Goal: Navigation & Orientation: Find specific page/section

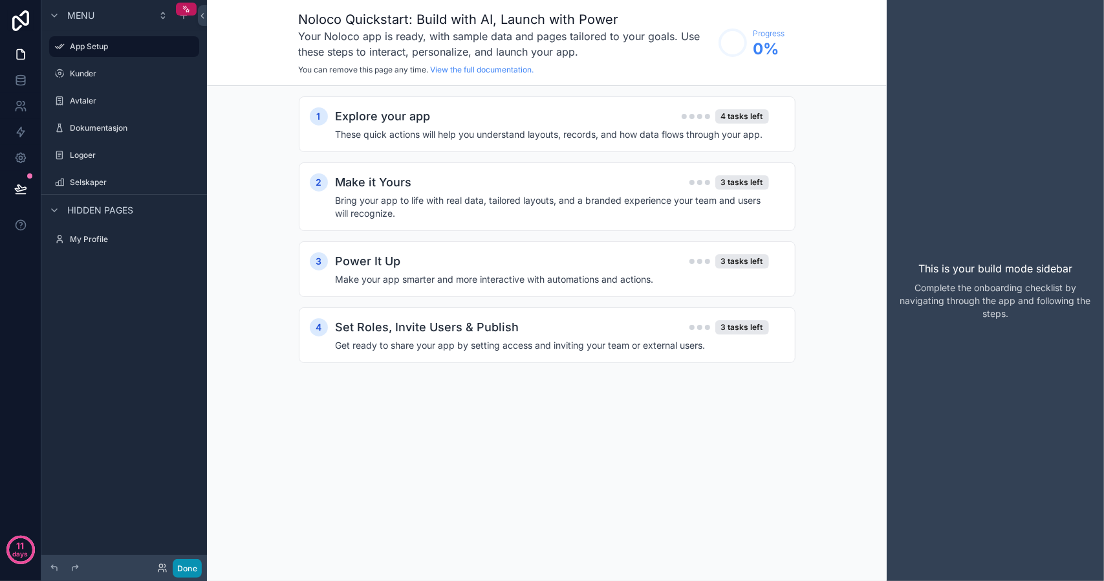
click at [188, 566] on button "Done" at bounding box center [187, 568] width 29 height 19
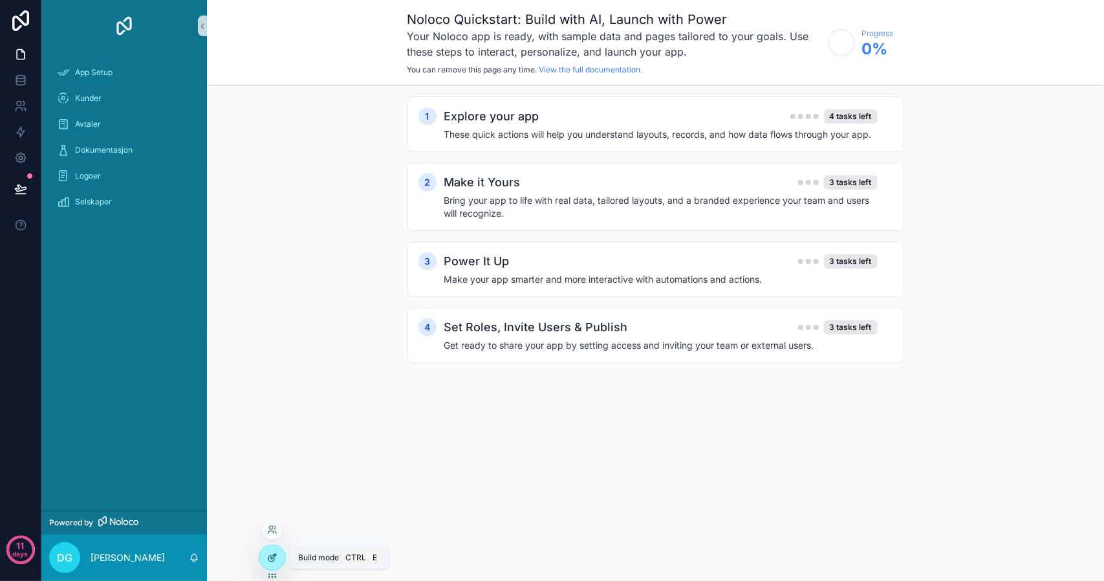
click at [270, 563] on div at bounding box center [272, 557] width 26 height 25
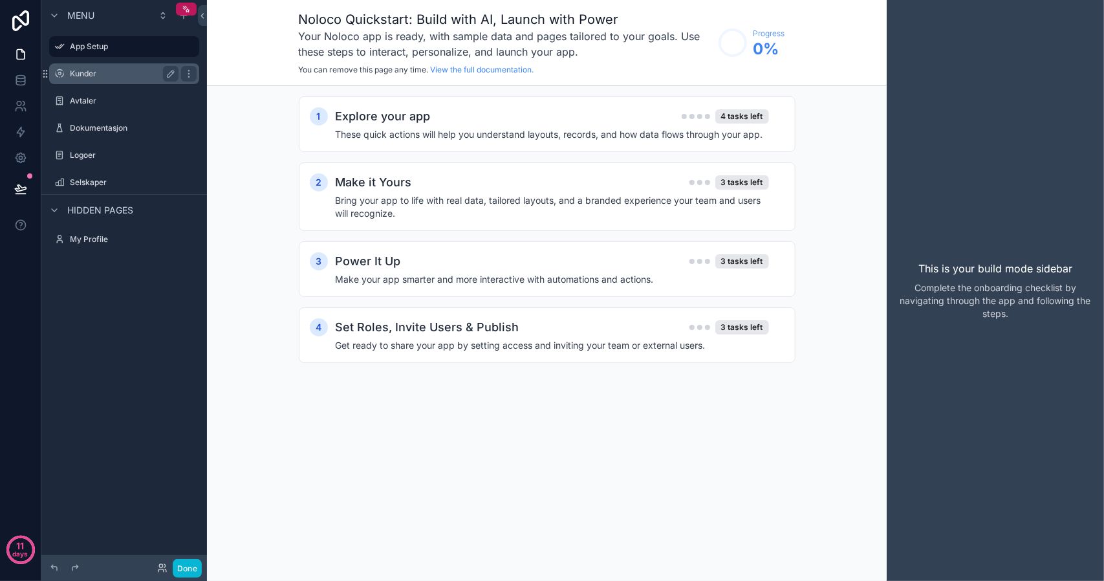
click at [118, 72] on label "Kunder" at bounding box center [121, 74] width 103 height 10
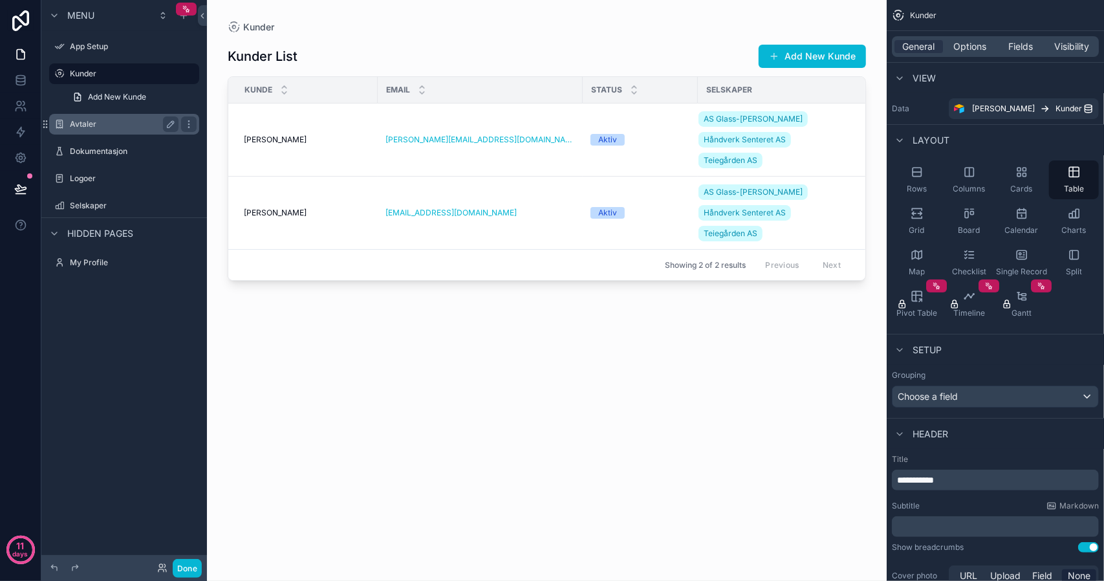
click at [104, 123] on label "Avtaler" at bounding box center [121, 124] width 103 height 10
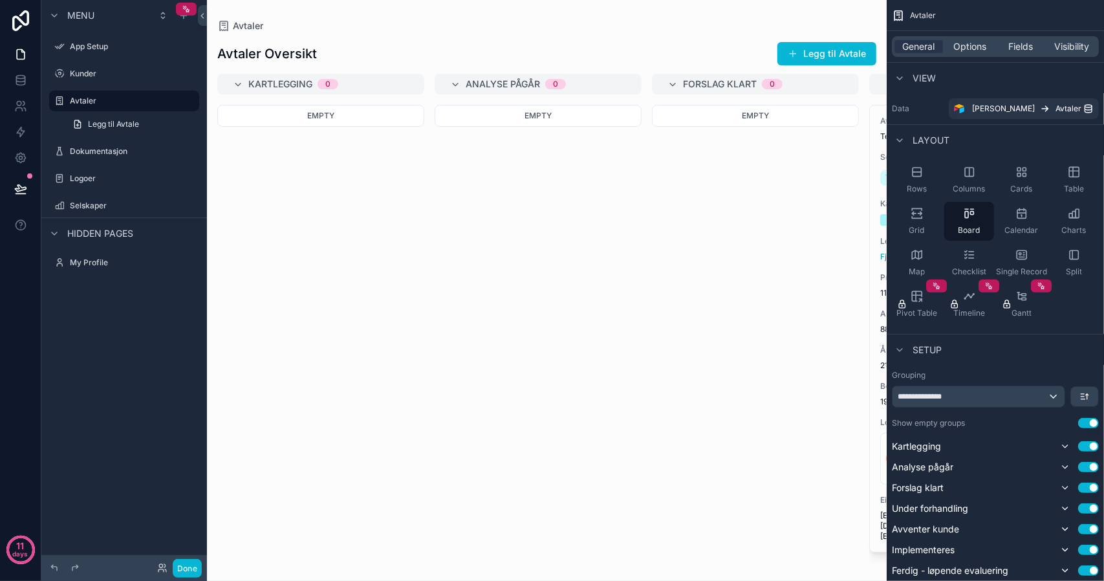
drag, startPoint x: 449, startPoint y: 559, endPoint x: 632, endPoint y: 557, distance: 183.0
click at [632, 557] on div "scrollable content" at bounding box center [547, 290] width 680 height 581
click at [474, 483] on div "Empty" at bounding box center [538, 335] width 207 height 460
click at [114, 149] on label "Dokumentasjon" at bounding box center [121, 151] width 103 height 10
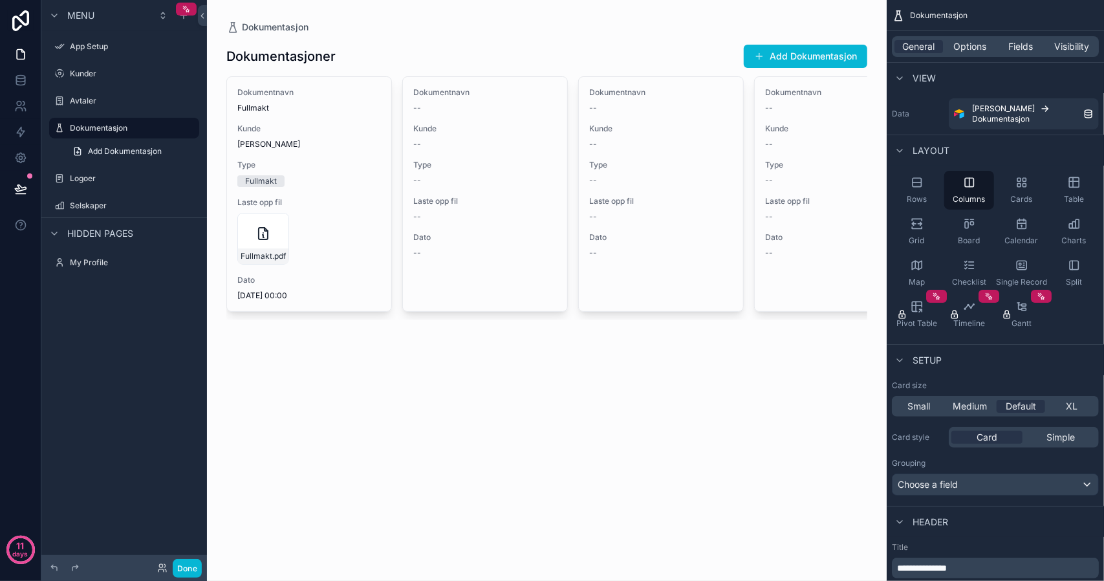
drag, startPoint x: 552, startPoint y: 323, endPoint x: 744, endPoint y: 316, distance: 192.8
click at [744, 316] on div "scrollable content" at bounding box center [546, 180] width 661 height 361
click at [111, 174] on label "Logoer" at bounding box center [121, 178] width 103 height 10
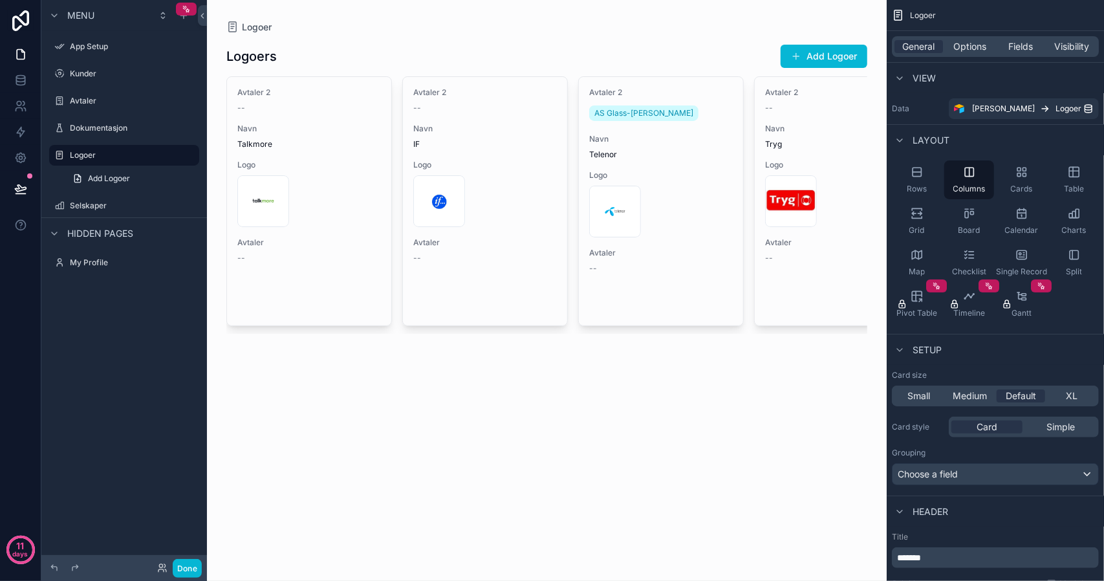
drag, startPoint x: 469, startPoint y: 334, endPoint x: 683, endPoint y: 343, distance: 214.2
click at [683, 343] on div "scrollable content" at bounding box center [546, 187] width 661 height 375
click at [98, 262] on label "My Profile" at bounding box center [121, 262] width 103 height 10
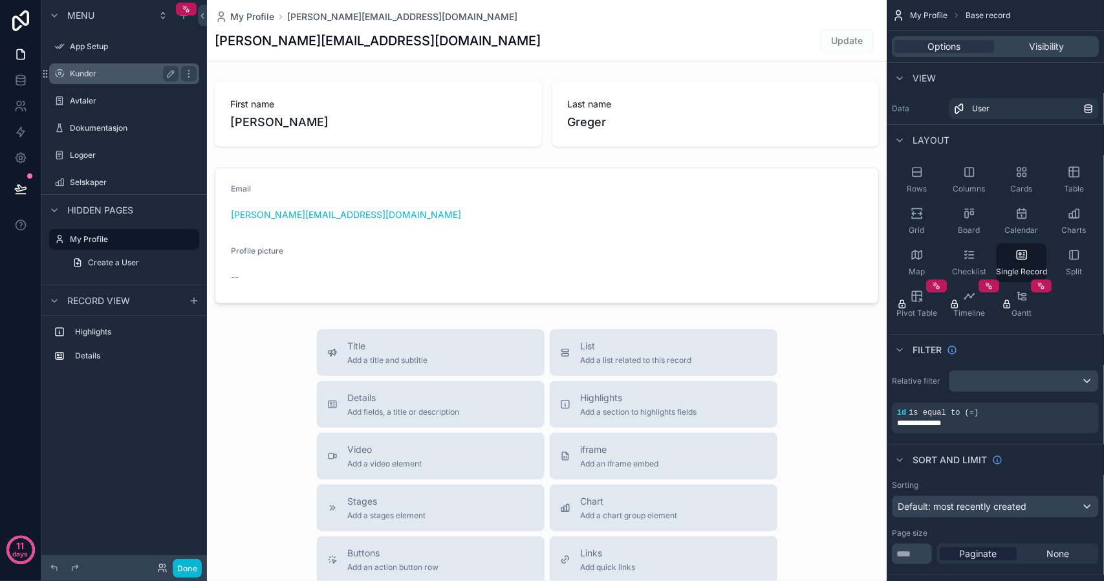
click at [100, 69] on label "Kunder" at bounding box center [121, 74] width 103 height 10
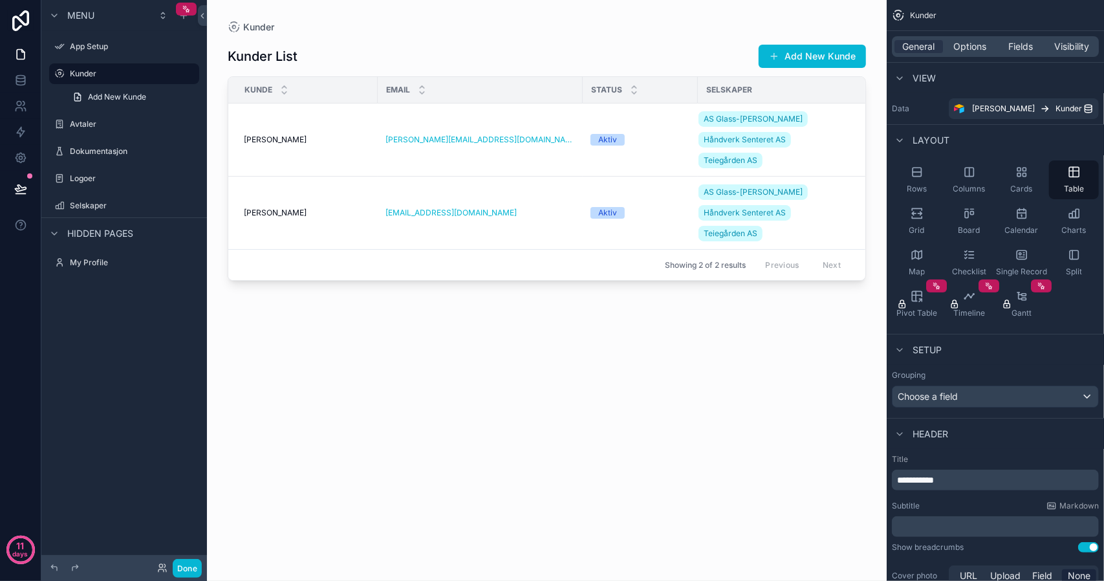
click at [707, 210] on div "scrollable content" at bounding box center [547, 282] width 680 height 565
click at [707, 210] on span "Håndverk Senteret AS" at bounding box center [745, 213] width 82 height 10
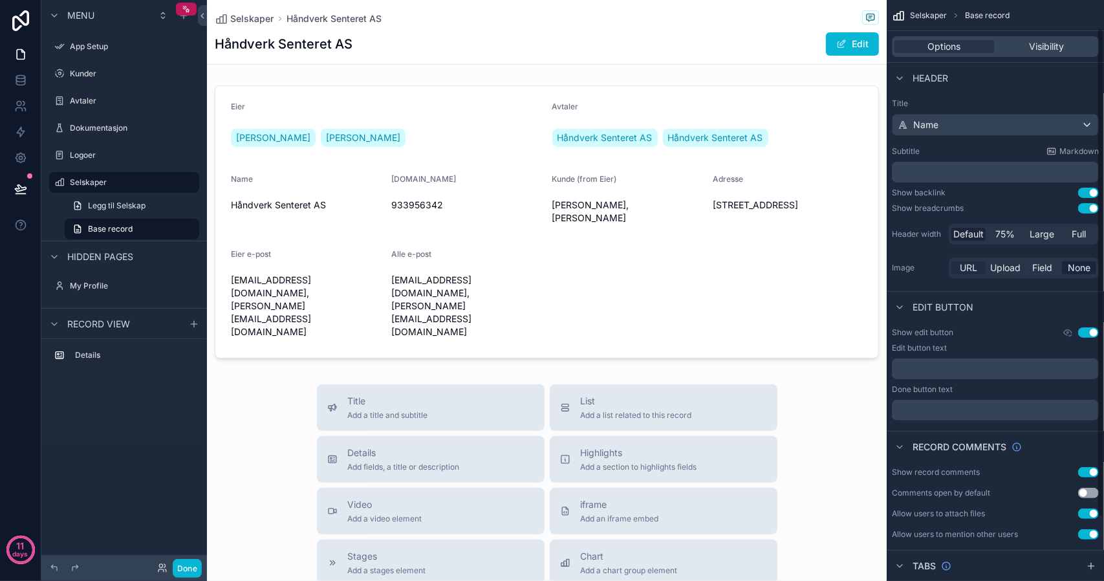
scroll to position [108, 0]
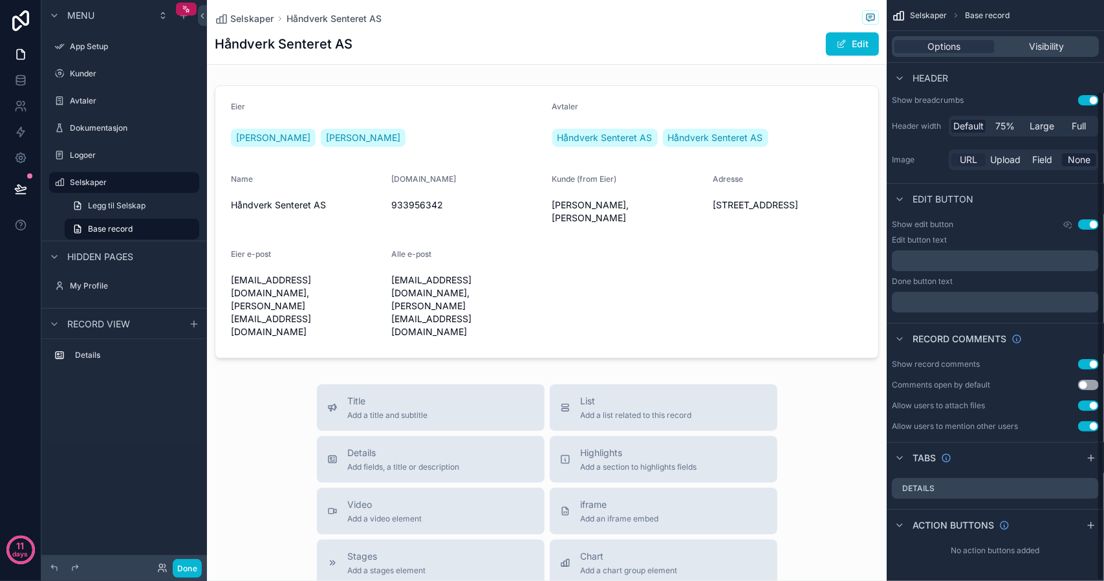
click at [974, 264] on p "﻿" at bounding box center [996, 260] width 199 height 10
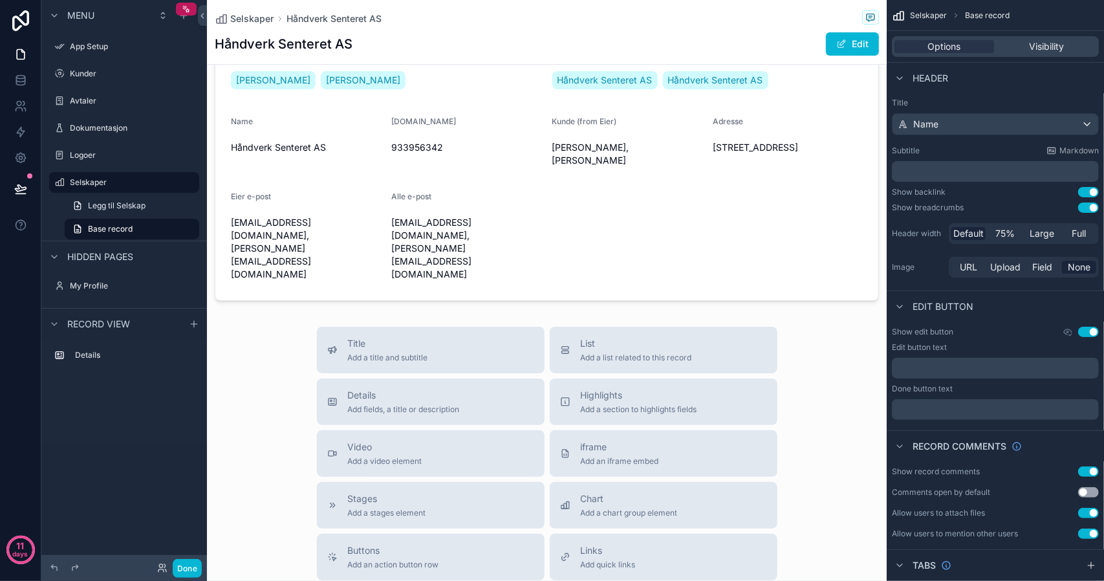
scroll to position [0, 0]
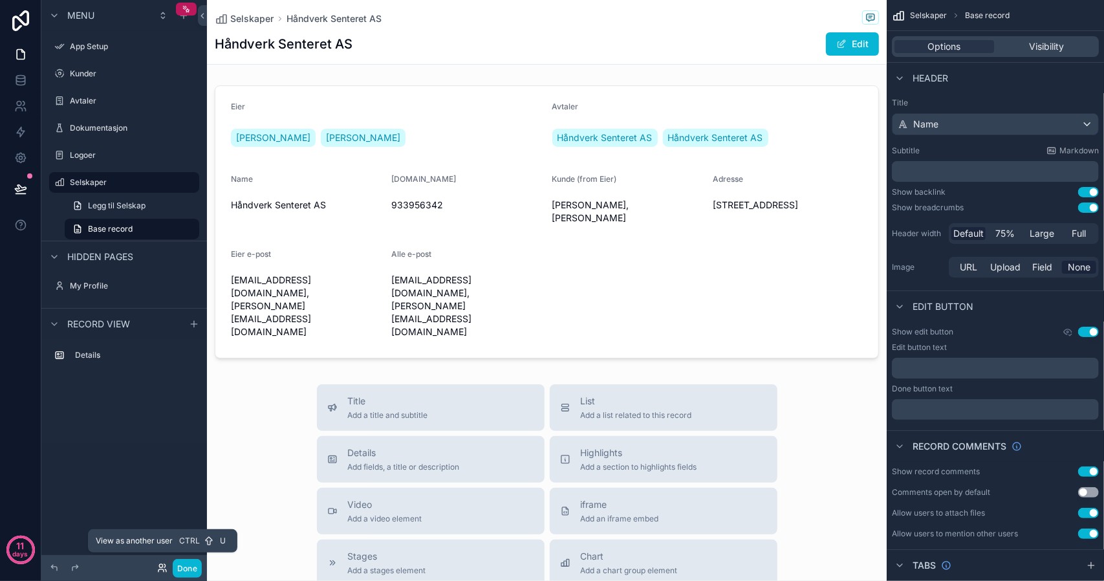
click at [162, 566] on icon at bounding box center [160, 565] width 3 height 3
click at [84, 409] on div "Details" at bounding box center [124, 390] width 166 height 103
click at [95, 350] on label "Details" at bounding box center [132, 355] width 114 height 10
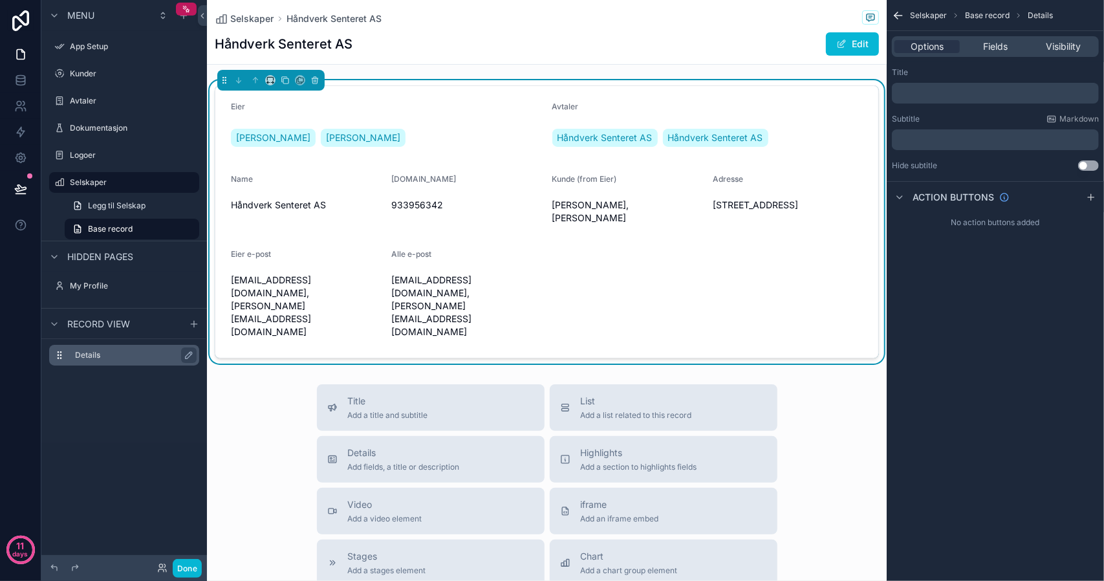
click at [96, 356] on label "Details" at bounding box center [132, 355] width 114 height 10
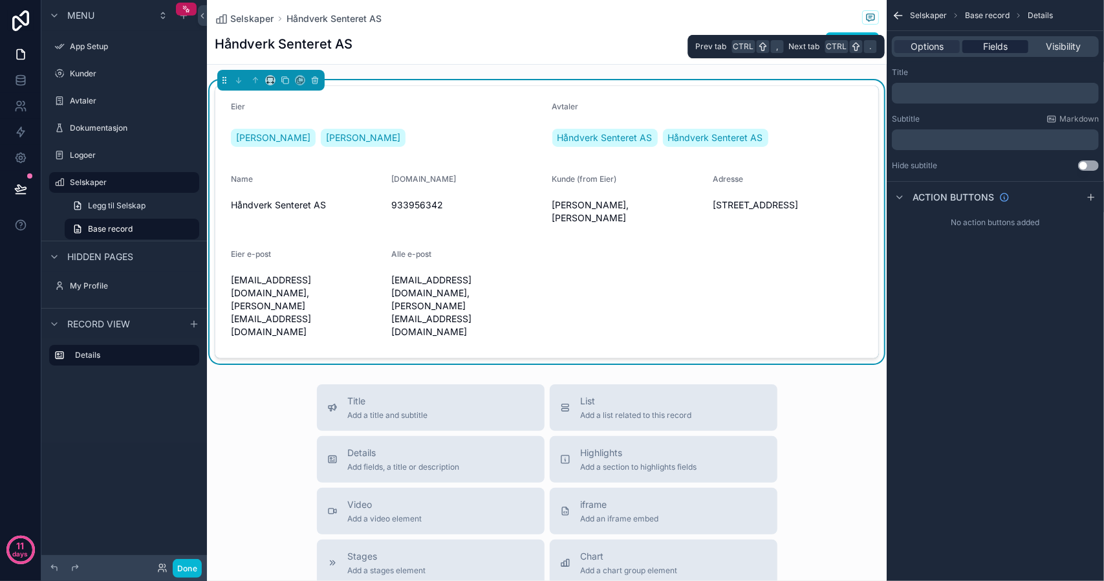
click at [983, 40] on span "Fields" at bounding box center [995, 46] width 25 height 13
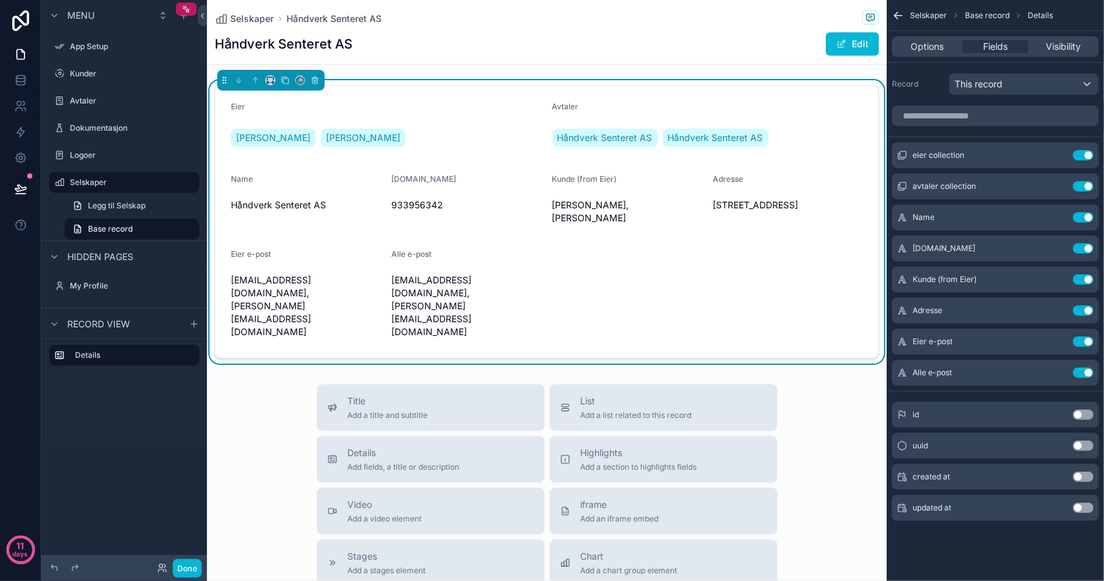
click at [406, 139] on div "[PERSON_NAME]" at bounding box center [386, 137] width 311 height 23
click at [1086, 184] on button "Use setting" at bounding box center [1083, 186] width 21 height 10
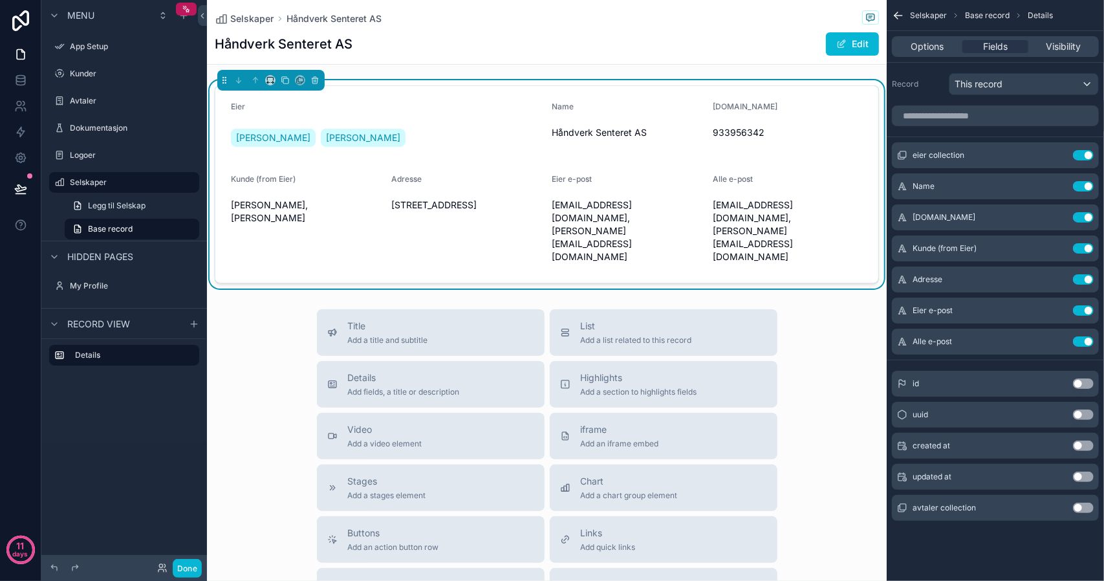
click at [1086, 184] on button "Use setting" at bounding box center [1083, 186] width 21 height 10
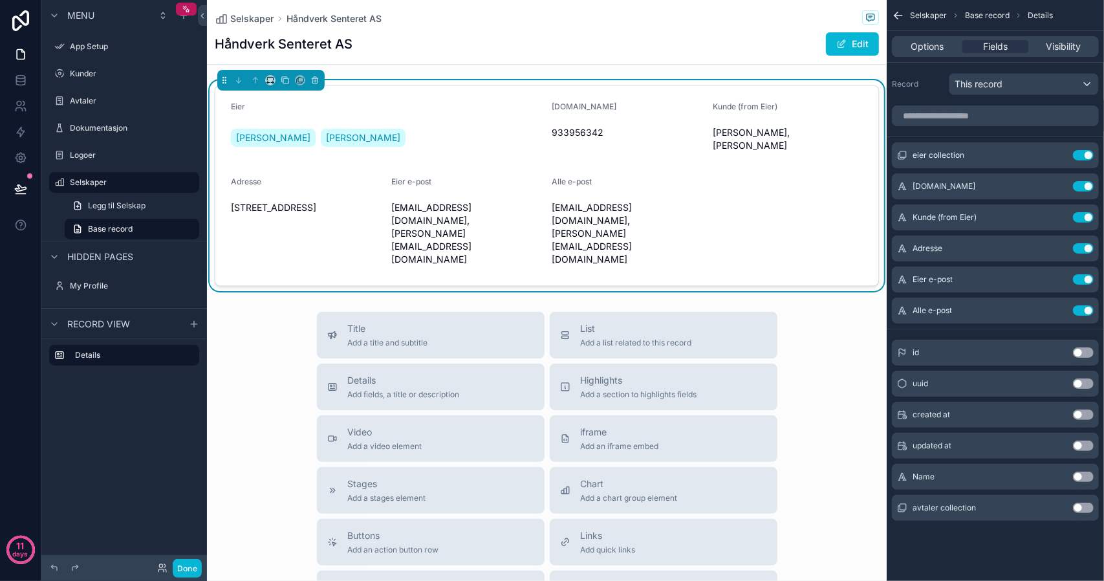
click at [1078, 474] on button "Use setting" at bounding box center [1083, 476] width 21 height 10
click at [1077, 504] on button "Use setting" at bounding box center [1083, 507] width 21 height 10
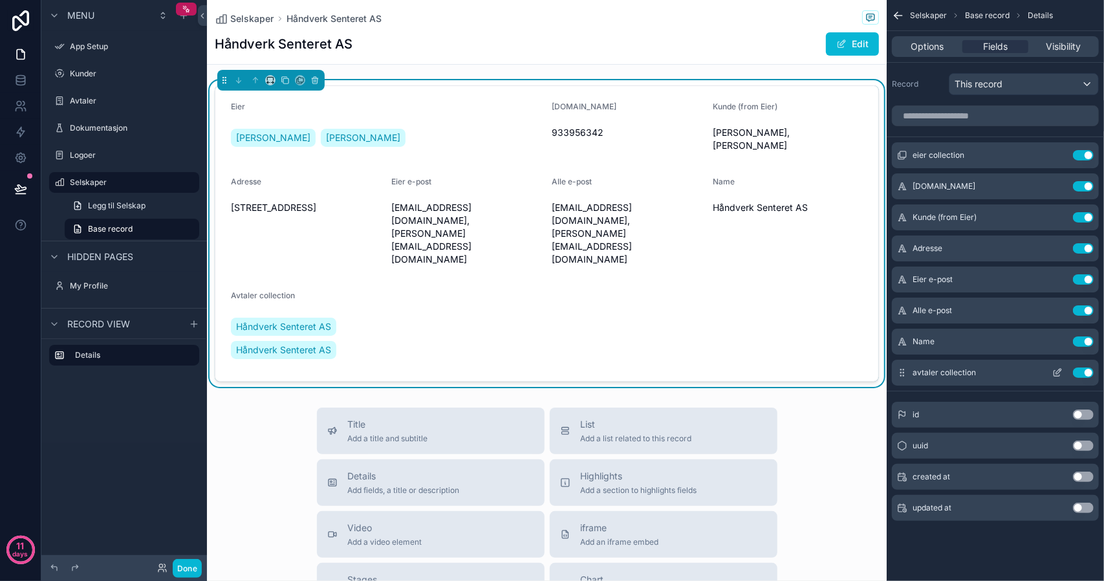
click at [1056, 371] on icon "scrollable content" at bounding box center [1058, 371] width 5 height 5
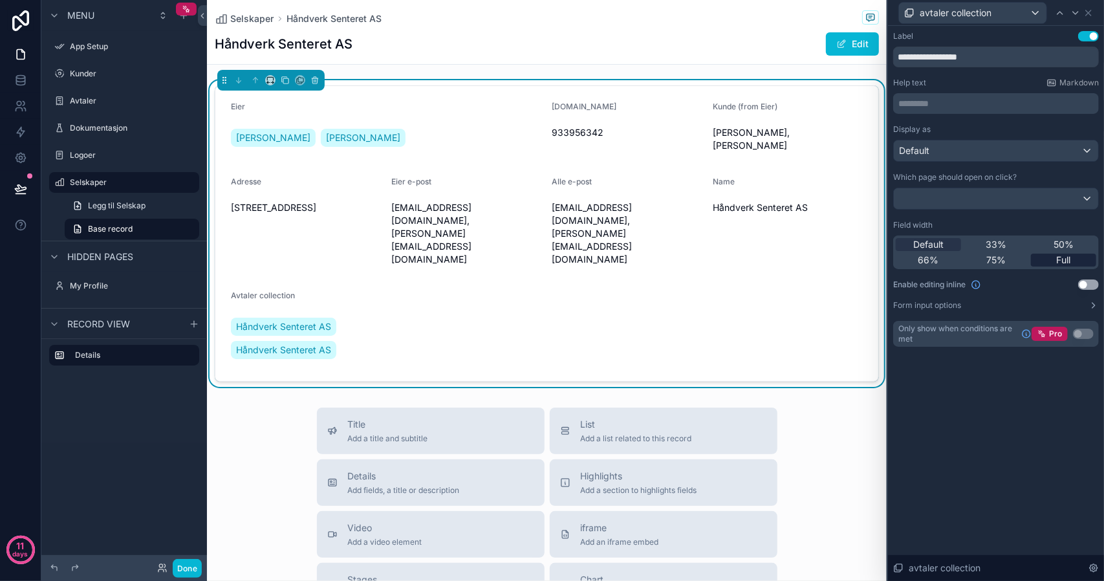
click at [1065, 260] on span "Full" at bounding box center [1064, 259] width 14 height 13
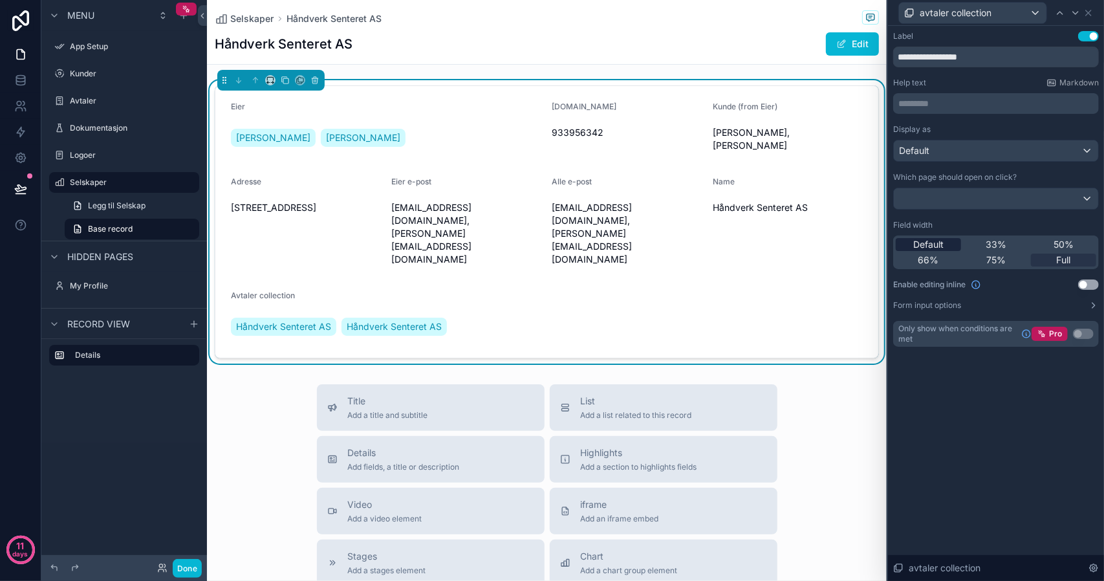
click at [925, 241] on span "Default" at bounding box center [928, 244] width 30 height 13
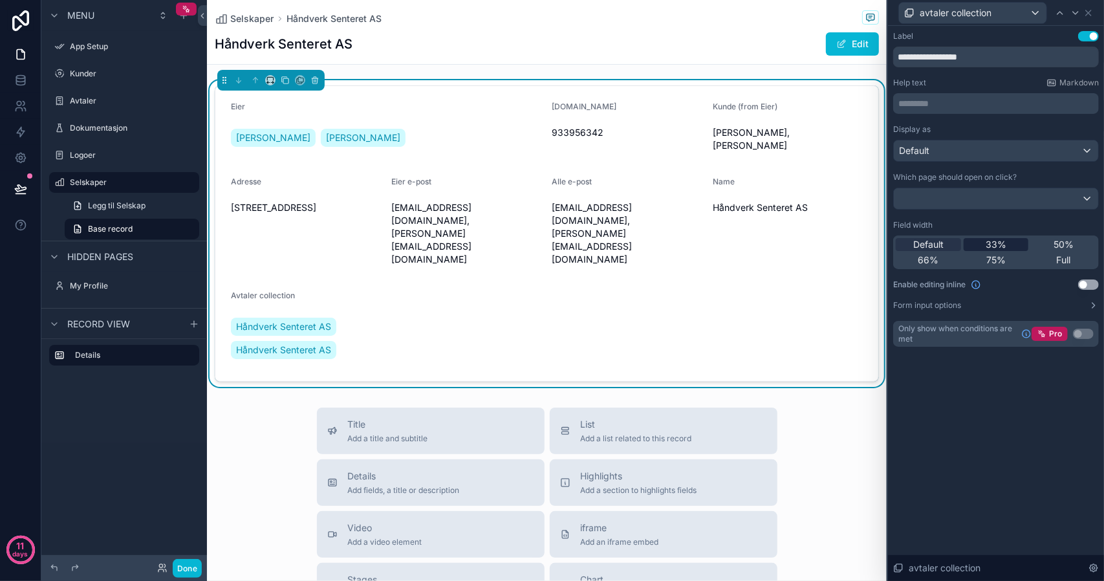
click at [991, 245] on span "33%" at bounding box center [995, 244] width 21 height 13
click at [1066, 240] on span "50%" at bounding box center [1063, 244] width 20 height 13
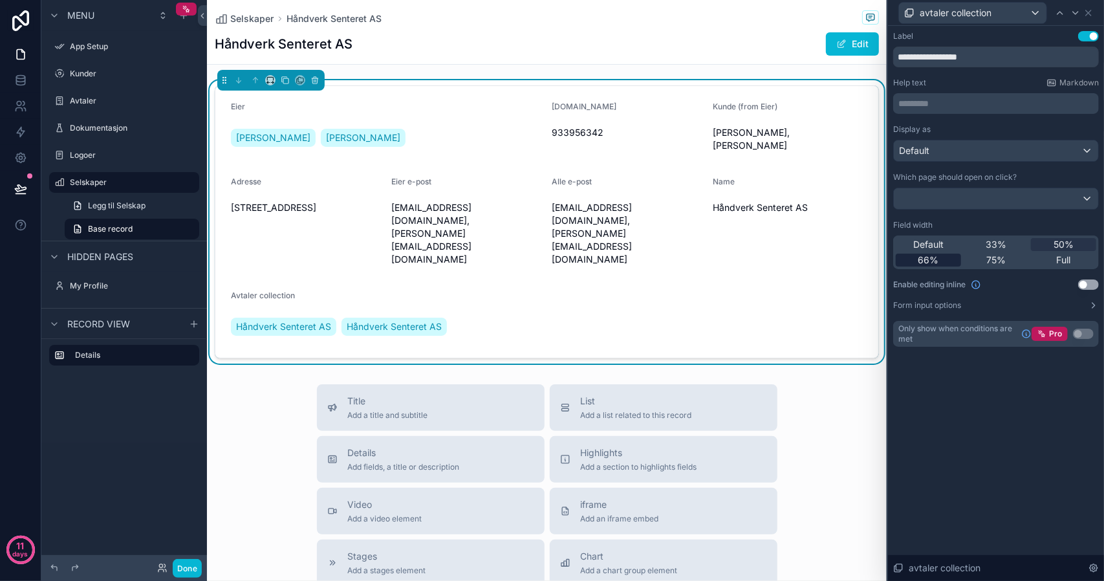
click at [925, 257] on span "66%" at bounding box center [928, 259] width 21 height 13
